Goal: Find specific page/section: Find specific page/section

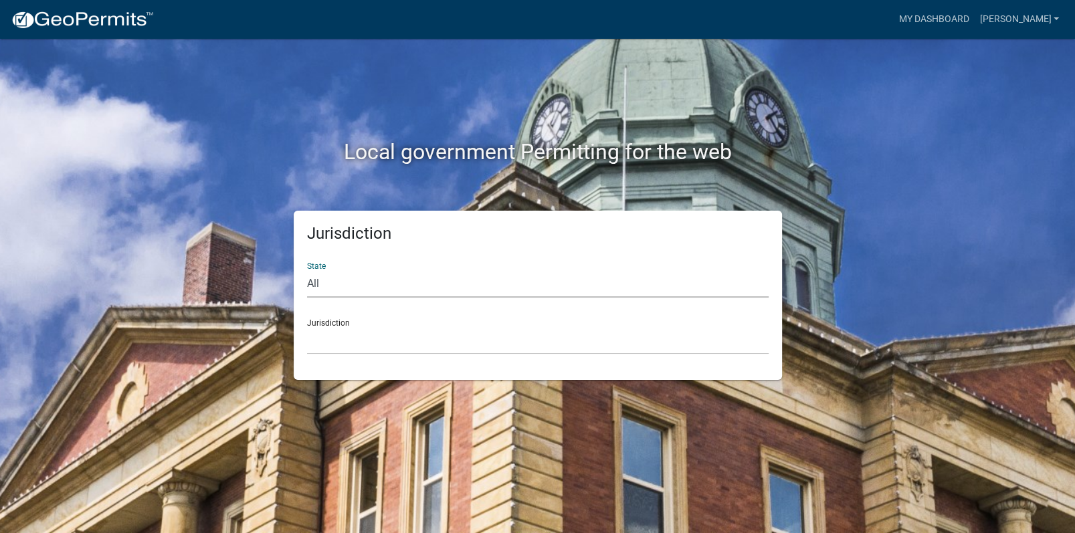
click at [320, 278] on select "All [US_STATE] [US_STATE] [US_STATE] [US_STATE] [US_STATE] [US_STATE] [US_STATE…" at bounding box center [538, 283] width 462 height 27
select select "[US_STATE]"
click at [307, 270] on select "All [US_STATE] [US_STATE] [US_STATE] [US_STATE] [US_STATE] [US_STATE] [US_STATE…" at bounding box center [538, 283] width 462 height 27
click at [338, 351] on select "[GEOGRAPHIC_DATA], [US_STATE][PERSON_NAME][GEOGRAPHIC_DATA], [US_STATE][PERSON_…" at bounding box center [538, 340] width 462 height 27
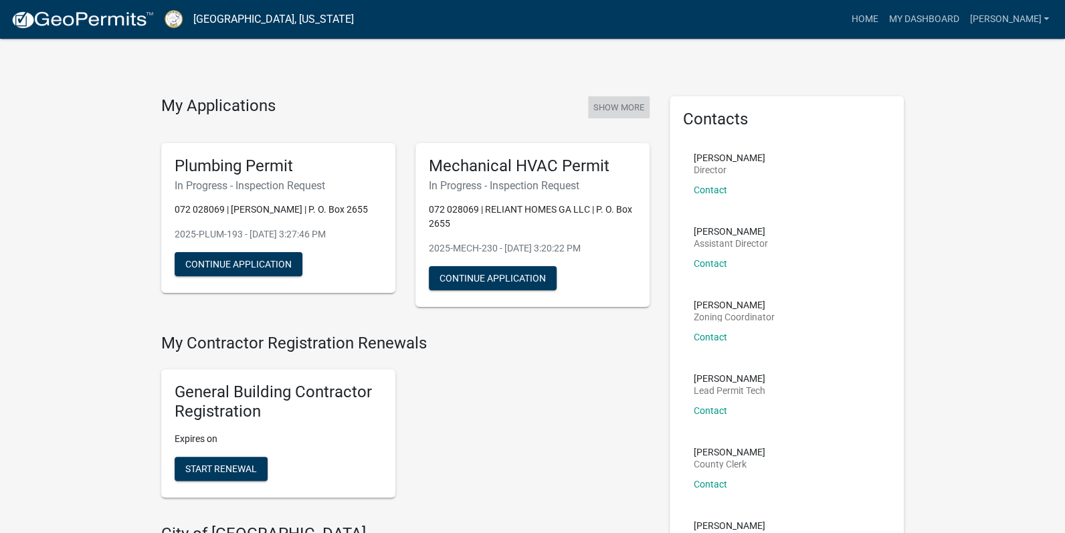
click at [596, 108] on button "Show More" at bounding box center [619, 107] width 62 height 22
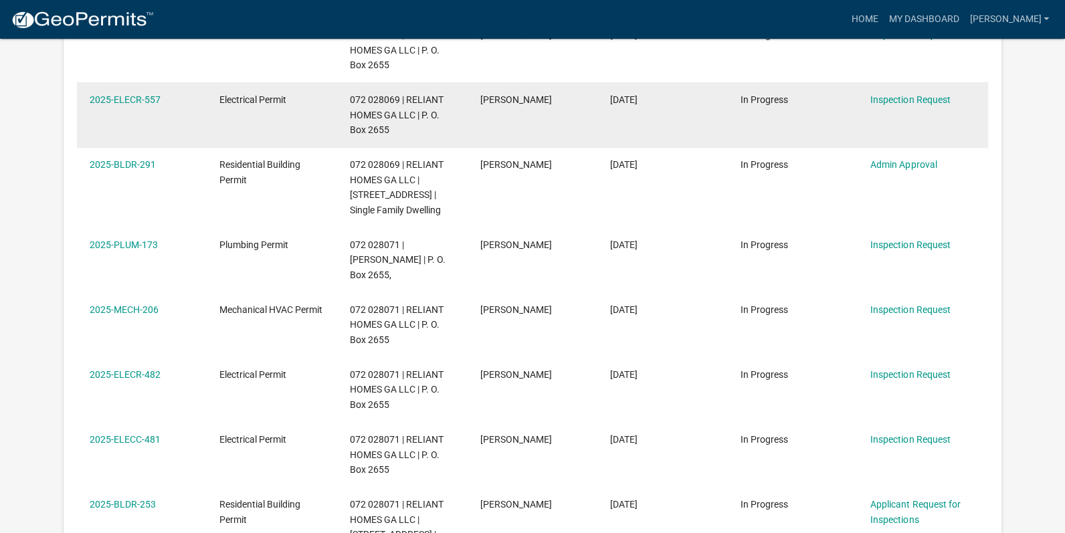
scroll to position [511, 0]
